Goal: Information Seeking & Learning: Learn about a topic

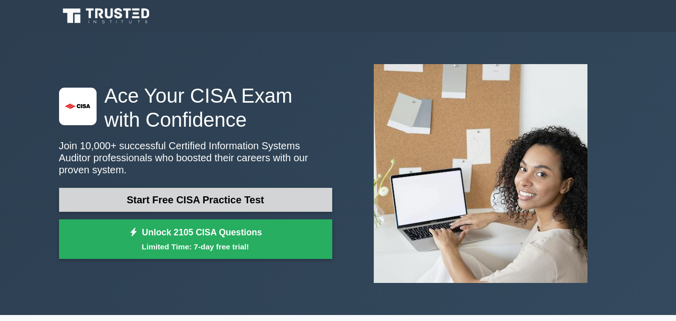
click at [144, 188] on link "Start Free CISA Practice Test" at bounding box center [195, 200] width 273 height 24
click at [151, 188] on link "Start Free CISA Practice Test" at bounding box center [195, 200] width 273 height 24
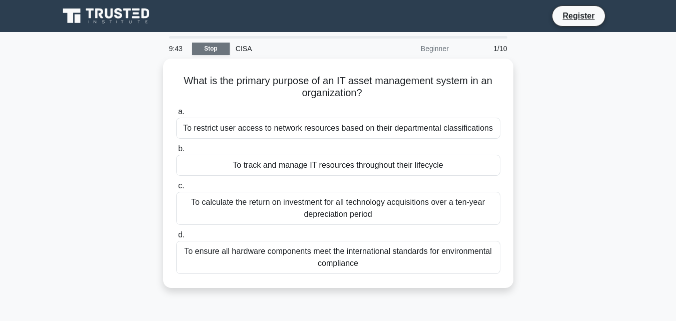
click at [203, 50] on link "Stop" at bounding box center [211, 49] width 38 height 13
